Goal: Check status

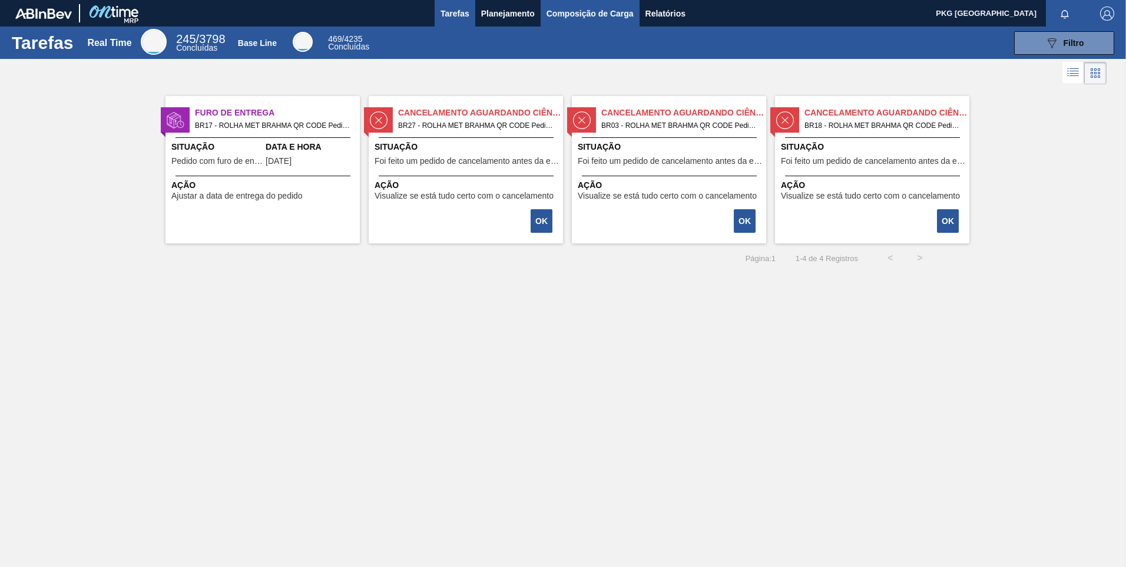
click at [580, 16] on span "Composição de Carga" at bounding box center [590, 13] width 87 height 14
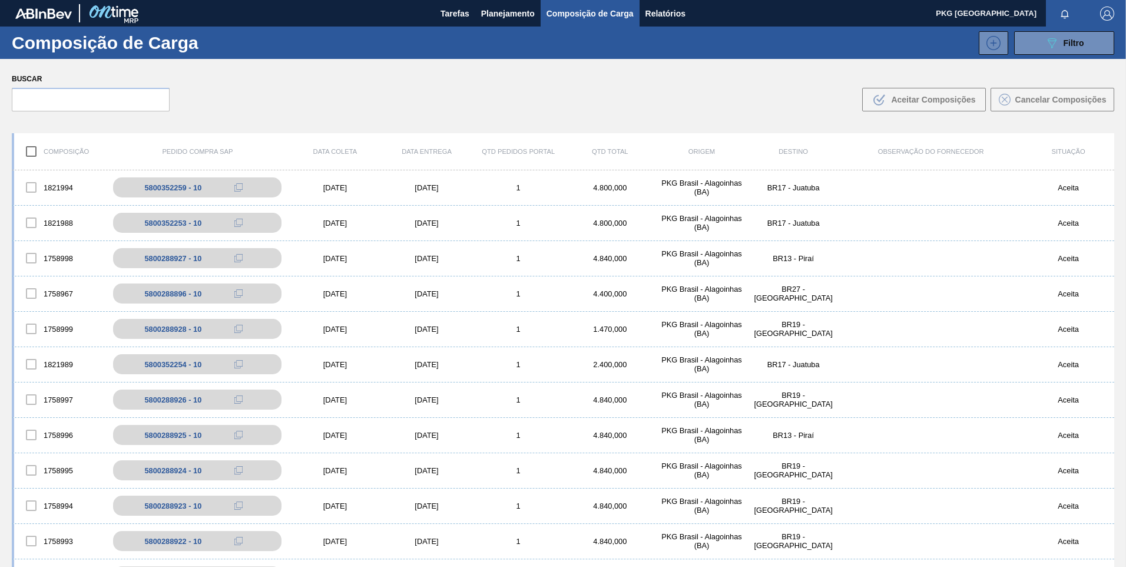
drag, startPoint x: 67, startPoint y: 116, endPoint x: 58, endPoint y: 108, distance: 11.7
click at [67, 115] on div "Buscar .b{fill:var(--color-action-default)} Aceitar Composições Cancelar Compos…" at bounding box center [563, 91] width 1126 height 64
click at [55, 105] on input "text" at bounding box center [91, 100] width 158 height 24
click at [120, 94] on input "text" at bounding box center [91, 100] width 158 height 24
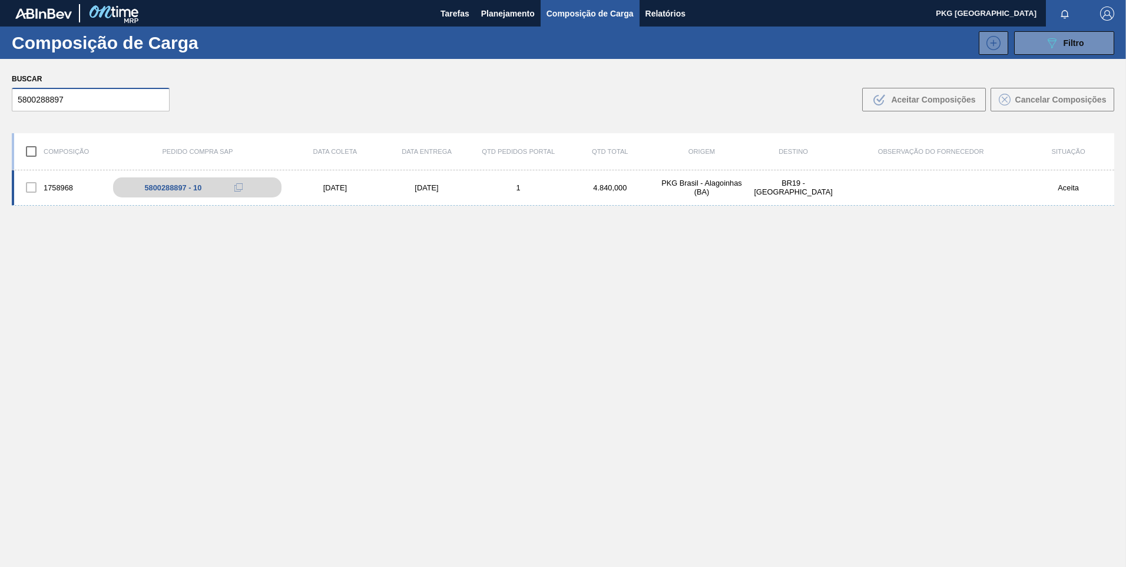
type input "5800288897"
click at [402, 191] on div "[DATE]" at bounding box center [427, 187] width 92 height 9
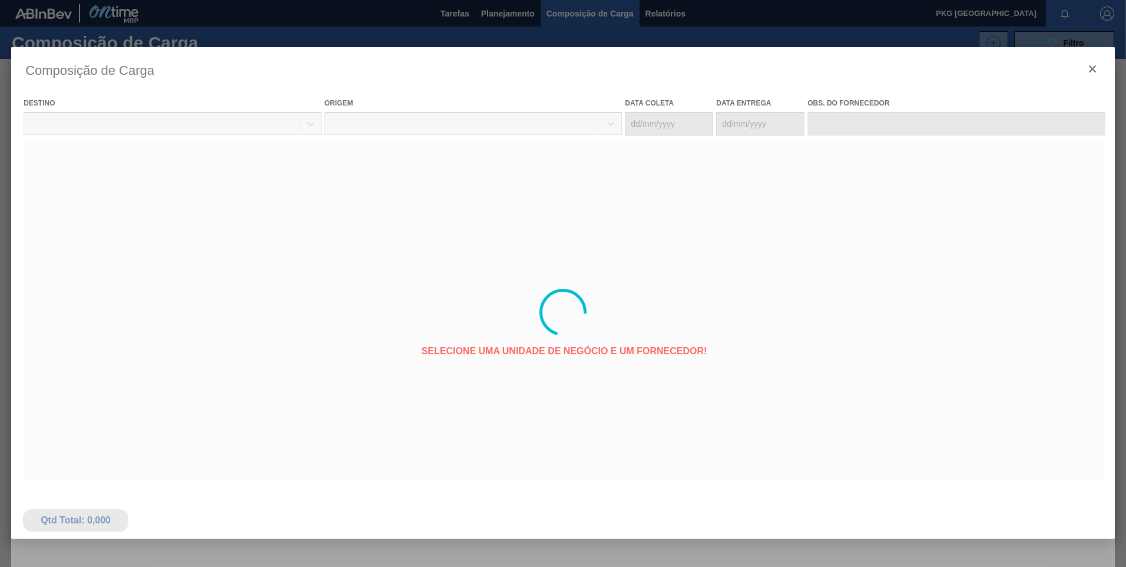
type coleta "[DATE]"
type entrega "[DATE]"
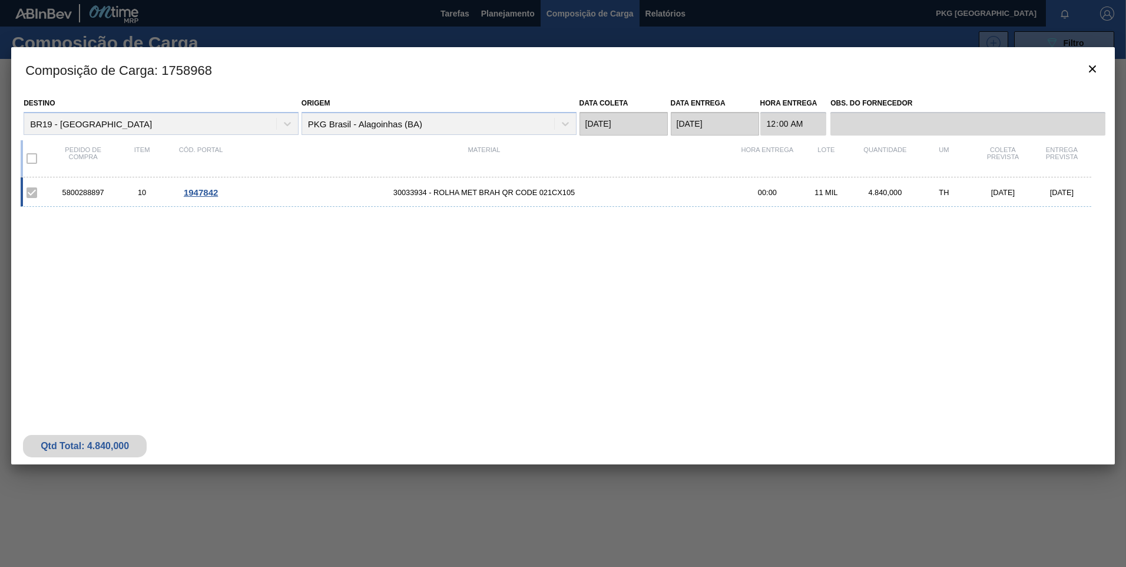
click at [217, 192] on span "1947842" at bounding box center [201, 192] width 34 height 10
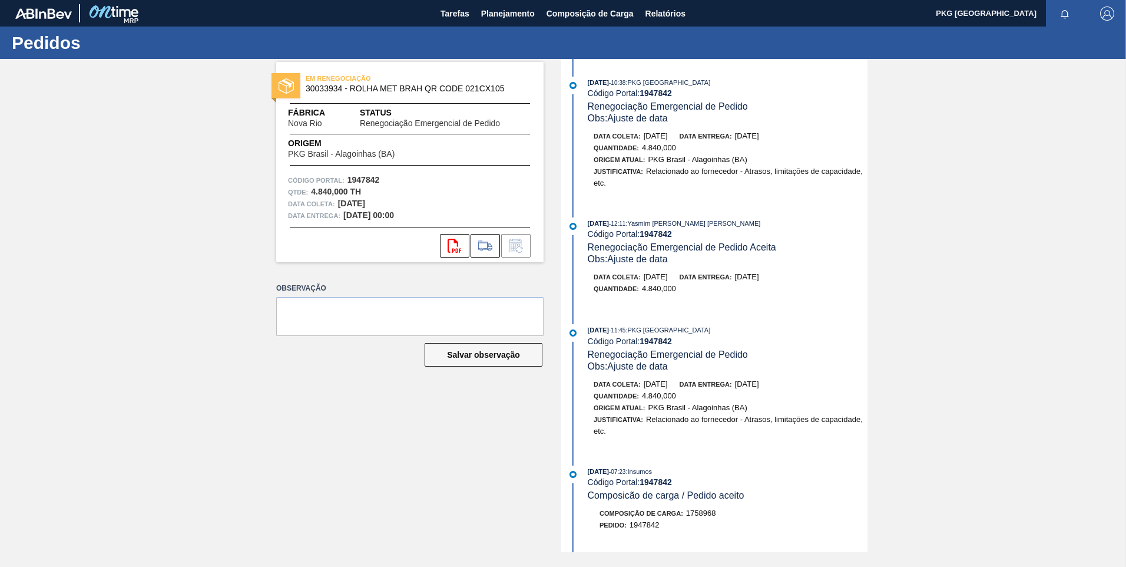
click at [166, 206] on div "EM RENEGOCIAÇÃO 30033934 - ROLHA MET BRAH QR CODE 021CX105 Fábrica Nova Rio Sta…" at bounding box center [563, 305] width 1126 height 493
click at [61, 123] on div "EM RENEGOCIAÇÃO 30033934 - ROLHA MET BRAH QR CODE 021CX105 Fábrica Nova Rio Sta…" at bounding box center [563, 305] width 1126 height 493
drag, startPoint x: 110, startPoint y: 110, endPoint x: 74, endPoint y: 71, distance: 52.9
click at [107, 110] on div "EM RENEGOCIAÇÃO 30033934 - ROLHA MET BRAH QR CODE 021CX105 Fábrica Nova Rio Sta…" at bounding box center [563, 305] width 1126 height 493
